Goal: Transaction & Acquisition: Purchase product/service

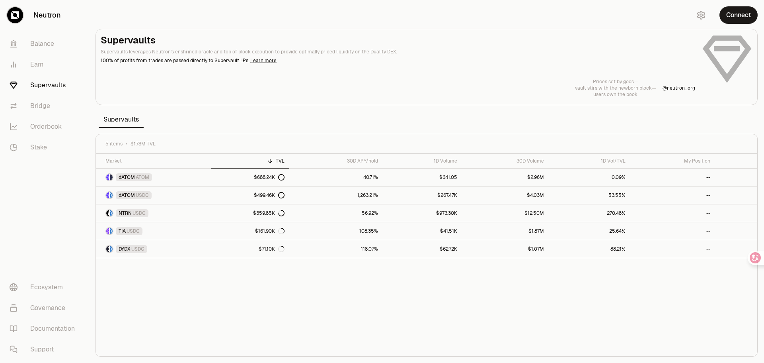
click at [359, 117] on section "Supervaults Supervaults leverages Neutron's enshrined oracle and top of block e…" at bounding box center [426, 181] width 675 height 363
drag, startPoint x: 476, startPoint y: 78, endPoint x: 455, endPoint y: 57, distance: 29.3
click at [455, 57] on header "Supervaults Supervaults leverages Neutron's enshrined oracle and top of block e…" at bounding box center [398, 49] width 595 height 30
click at [352, 196] on link "1,263.21%" at bounding box center [336, 195] width 94 height 18
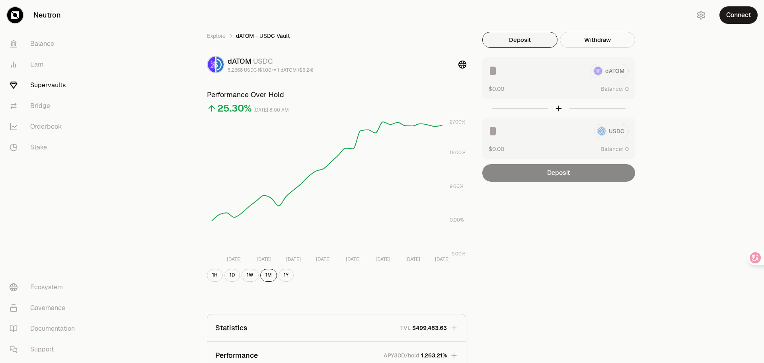
click at [536, 244] on div "Explore dATOM - USDC Vault dATOM USDC 5.2368 USDC ($1.00) = 1 dATOM ($5.24) Per…" at bounding box center [426, 257] width 459 height 451
click at [736, 14] on button "Connect" at bounding box center [739, 15] width 38 height 18
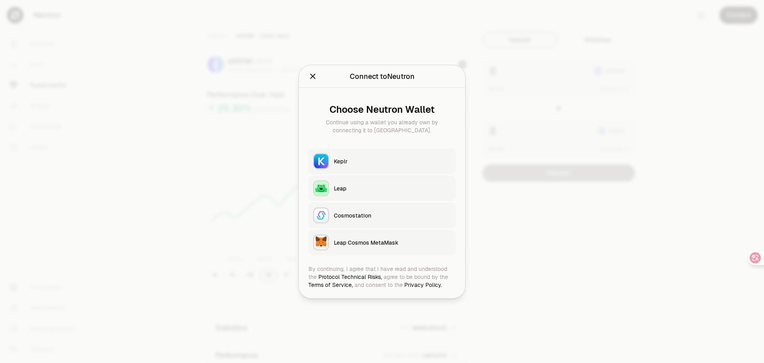
click at [375, 156] on button "Keplr" at bounding box center [381, 160] width 147 height 25
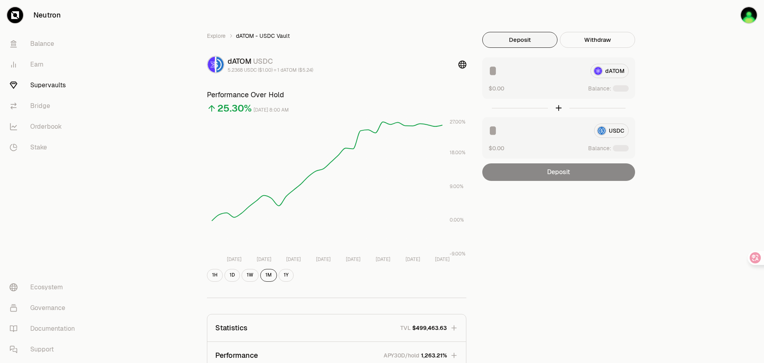
click at [545, 77] on input at bounding box center [537, 71] width 96 height 14
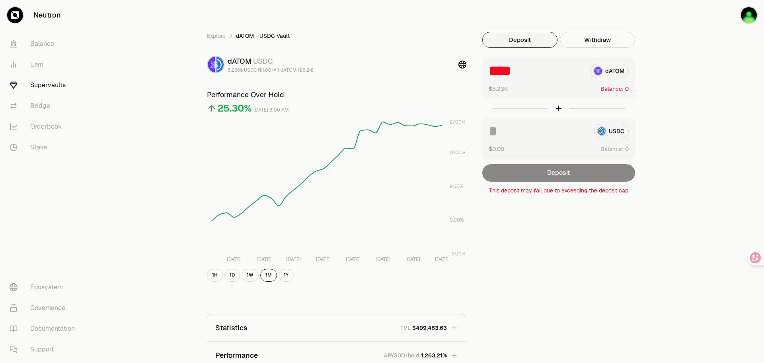
type input "****"
click at [637, 280] on div "Explore dATOM - USDC Vault dATOM USDC 5.2368 USDC ($1.00) = 1 dATOM ($5.24) Per…" at bounding box center [426, 257] width 459 height 451
click at [517, 125] on input at bounding box center [538, 131] width 99 height 14
click at [579, 219] on div "Explore dATOM - USDC Vault dATOM USDC 5.2368 USDC ($1.00) = 1 dATOM ($5.24) Per…" at bounding box center [426, 257] width 459 height 451
click at [531, 135] on input "*****" at bounding box center [538, 131] width 99 height 14
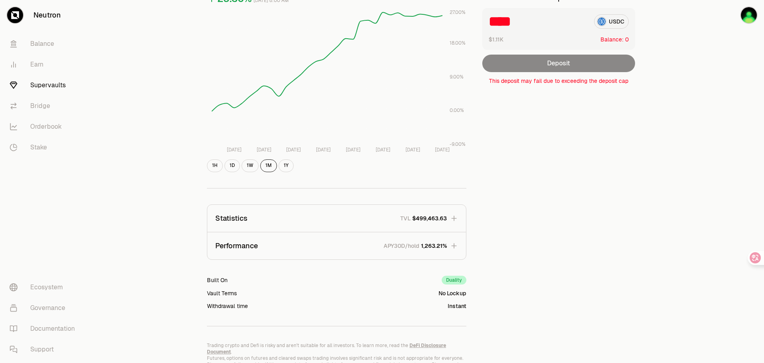
scroll to position [146, 0]
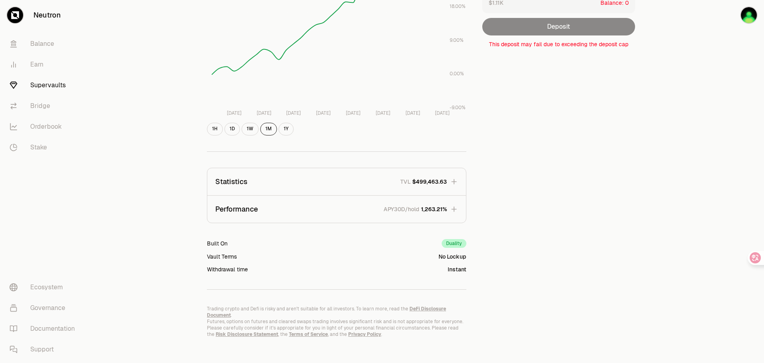
type input "****"
click at [459, 209] on button "Performance APY30D/hold 1,263.21%" at bounding box center [336, 208] width 259 height 27
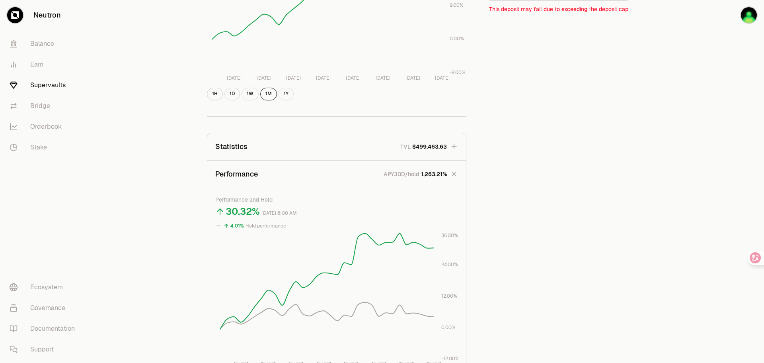
scroll to position [186, 0]
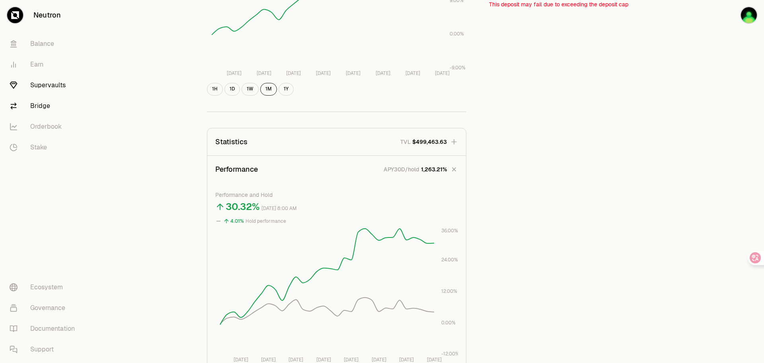
click at [76, 108] on link "Bridge" at bounding box center [44, 106] width 83 height 21
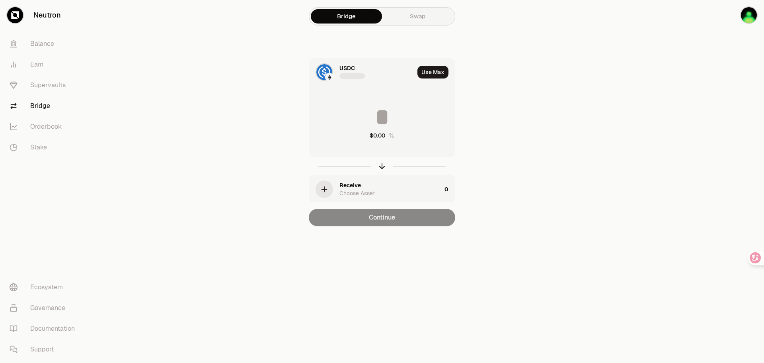
click at [365, 189] on div "Choose Asset" at bounding box center [357, 193] width 35 height 8
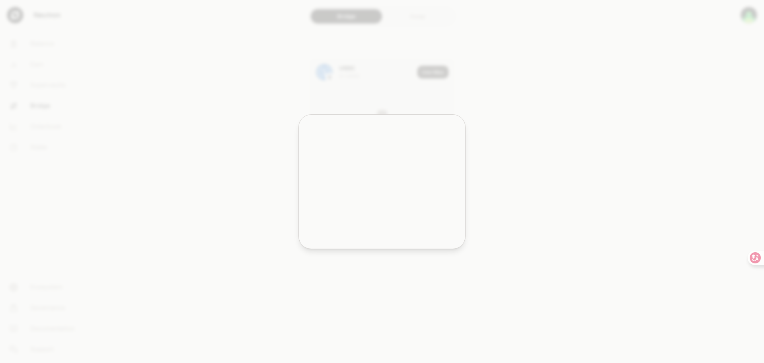
click at [350, 187] on div at bounding box center [382, 203] width 157 height 72
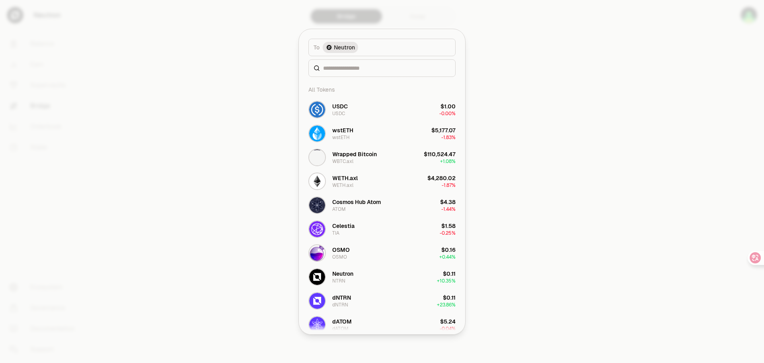
click at [536, 175] on div at bounding box center [382, 181] width 764 height 363
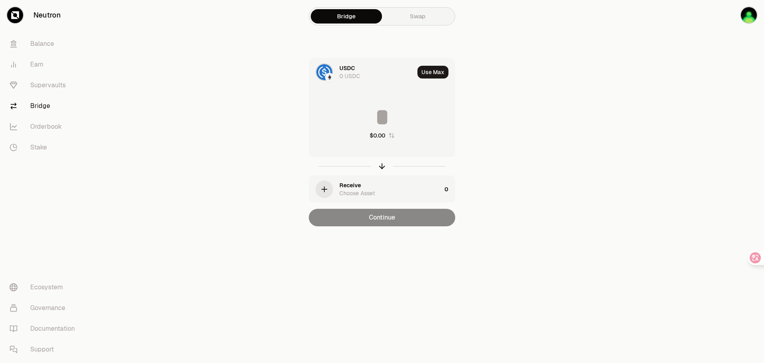
click at [342, 187] on div "Receive" at bounding box center [350, 185] width 21 height 8
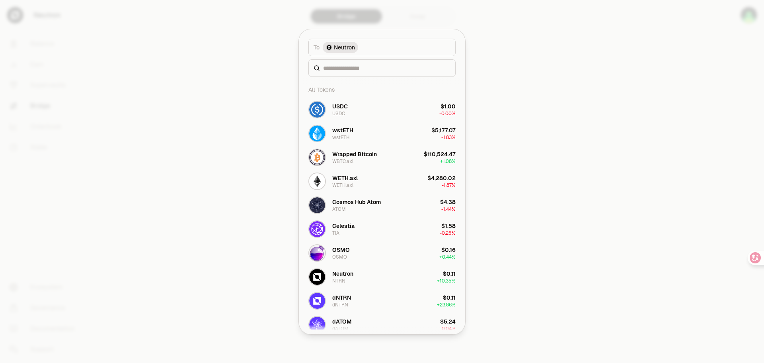
click at [205, 148] on div at bounding box center [382, 181] width 764 height 363
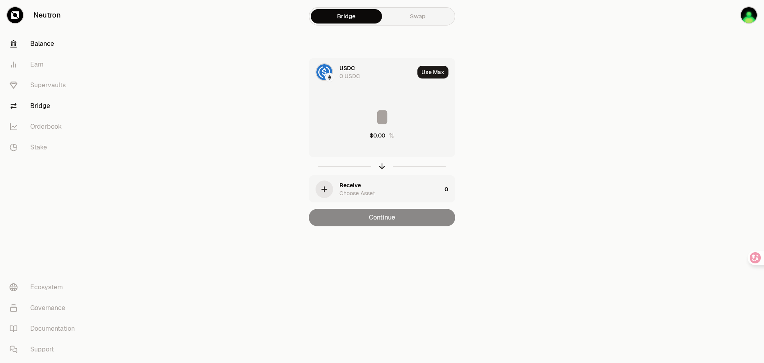
click at [59, 38] on link "Balance" at bounding box center [44, 43] width 83 height 21
click at [51, 36] on link "Balance" at bounding box center [44, 43] width 83 height 21
click at [51, 37] on link "Balance" at bounding box center [44, 43] width 83 height 21
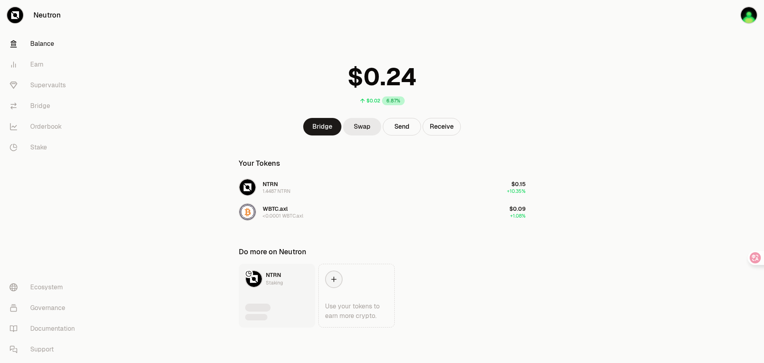
click at [358, 131] on link "Swap" at bounding box center [362, 127] width 38 height 18
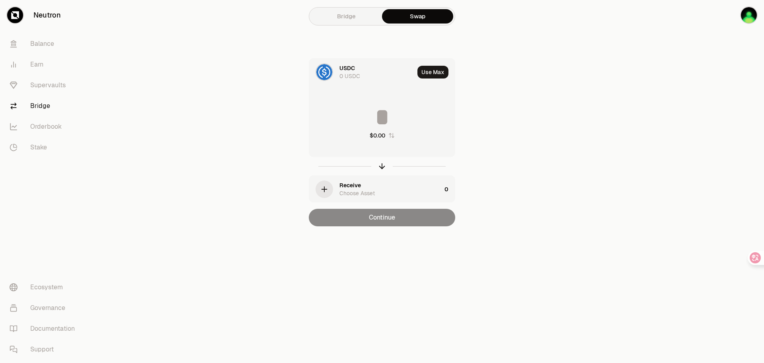
click at [358, 187] on div "Receive" at bounding box center [350, 185] width 21 height 8
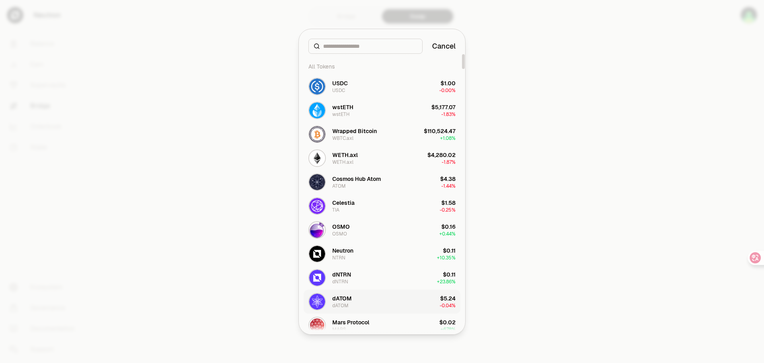
click at [365, 297] on button "dATOM dATOM $5.24 -0.04%" at bounding box center [382, 301] width 157 height 24
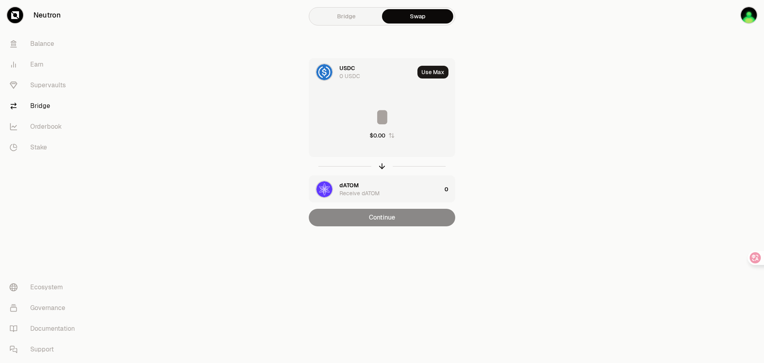
click at [347, 65] on div "USDC" at bounding box center [348, 68] width 16 height 8
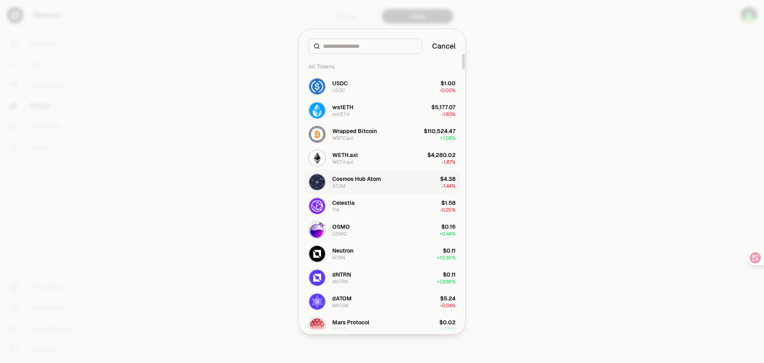
click at [359, 182] on div "Cosmos Hub Atom" at bounding box center [356, 179] width 49 height 8
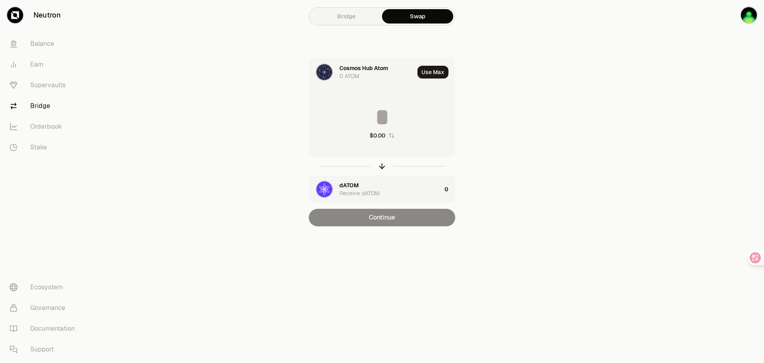
click at [339, 109] on input at bounding box center [382, 117] width 146 height 24
click at [625, 191] on main "Bridge Swap Cosmos Hub Atom 0 ATOM Use Max **** Not enough ATOM dATOM Receive d…" at bounding box center [426, 129] width 675 height 258
click at [398, 114] on input "****" at bounding box center [382, 117] width 146 height 24
type input "***"
click at [230, 66] on section "Bridge Swap Cosmos Hub Atom 0 ATOM Use Max *** Not enough ATOM dATOM Receive dA…" at bounding box center [382, 129] width 306 height 258
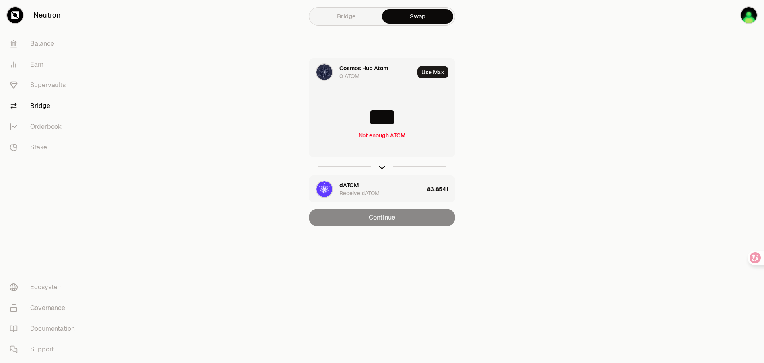
click at [347, 71] on div "Cosmos Hub Atom" at bounding box center [364, 68] width 49 height 8
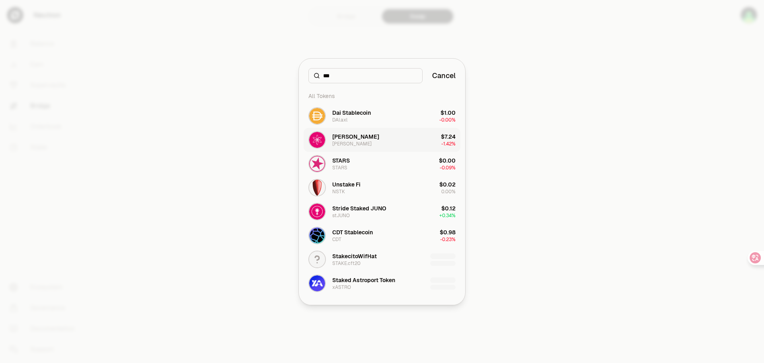
type input "***"
click at [375, 143] on button "[PERSON_NAME] [PERSON_NAME] $7.24 -1.42%" at bounding box center [382, 140] width 157 height 24
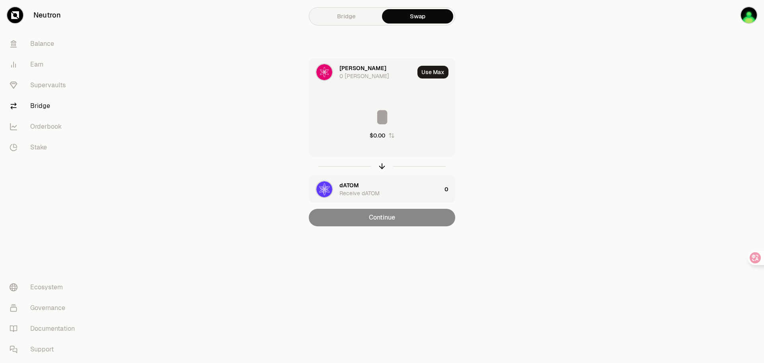
click at [375, 117] on input at bounding box center [382, 117] width 146 height 24
type input "*"
